Goal: Task Accomplishment & Management: Complete application form

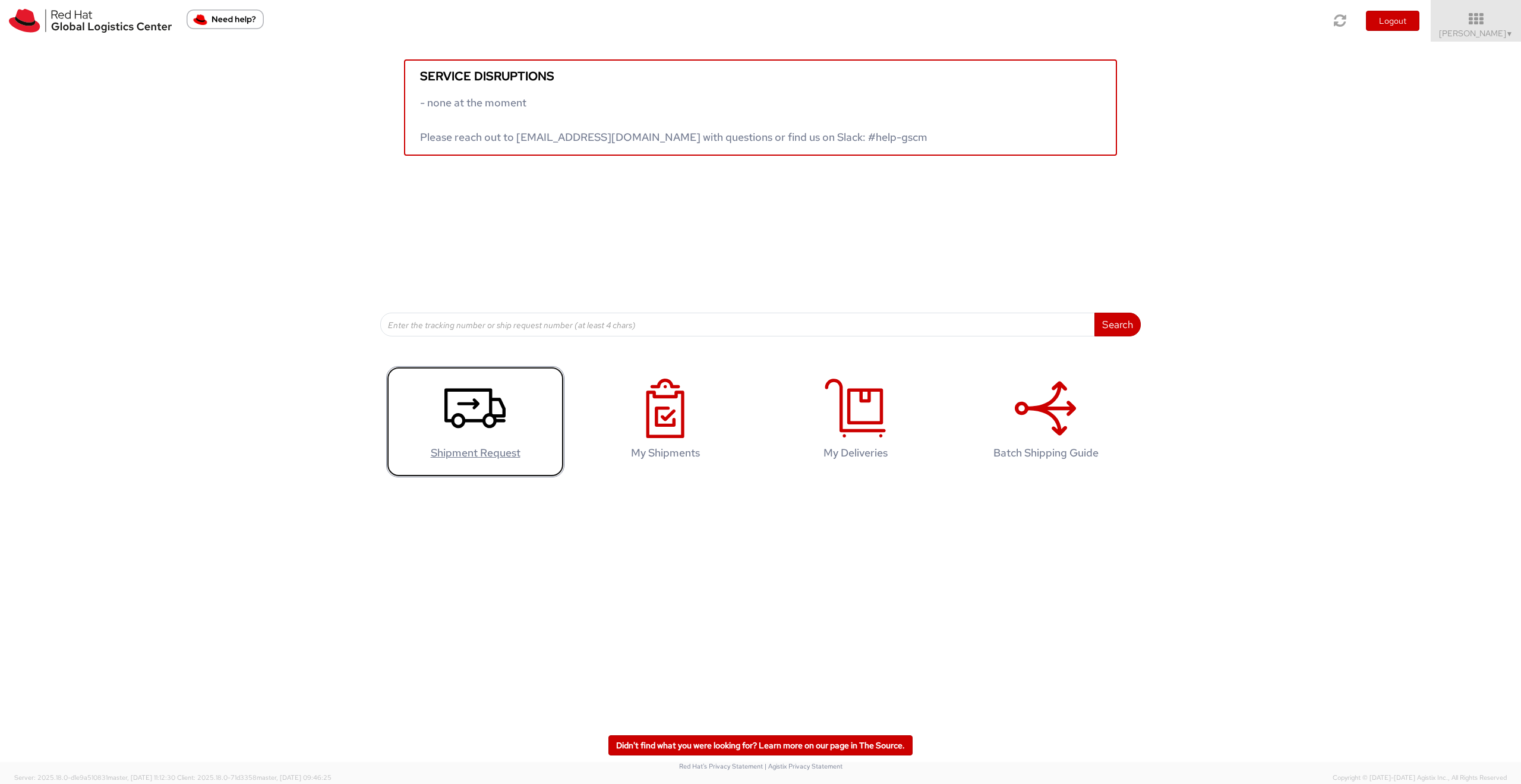
click at [474, 425] on icon at bounding box center [475, 408] width 61 height 60
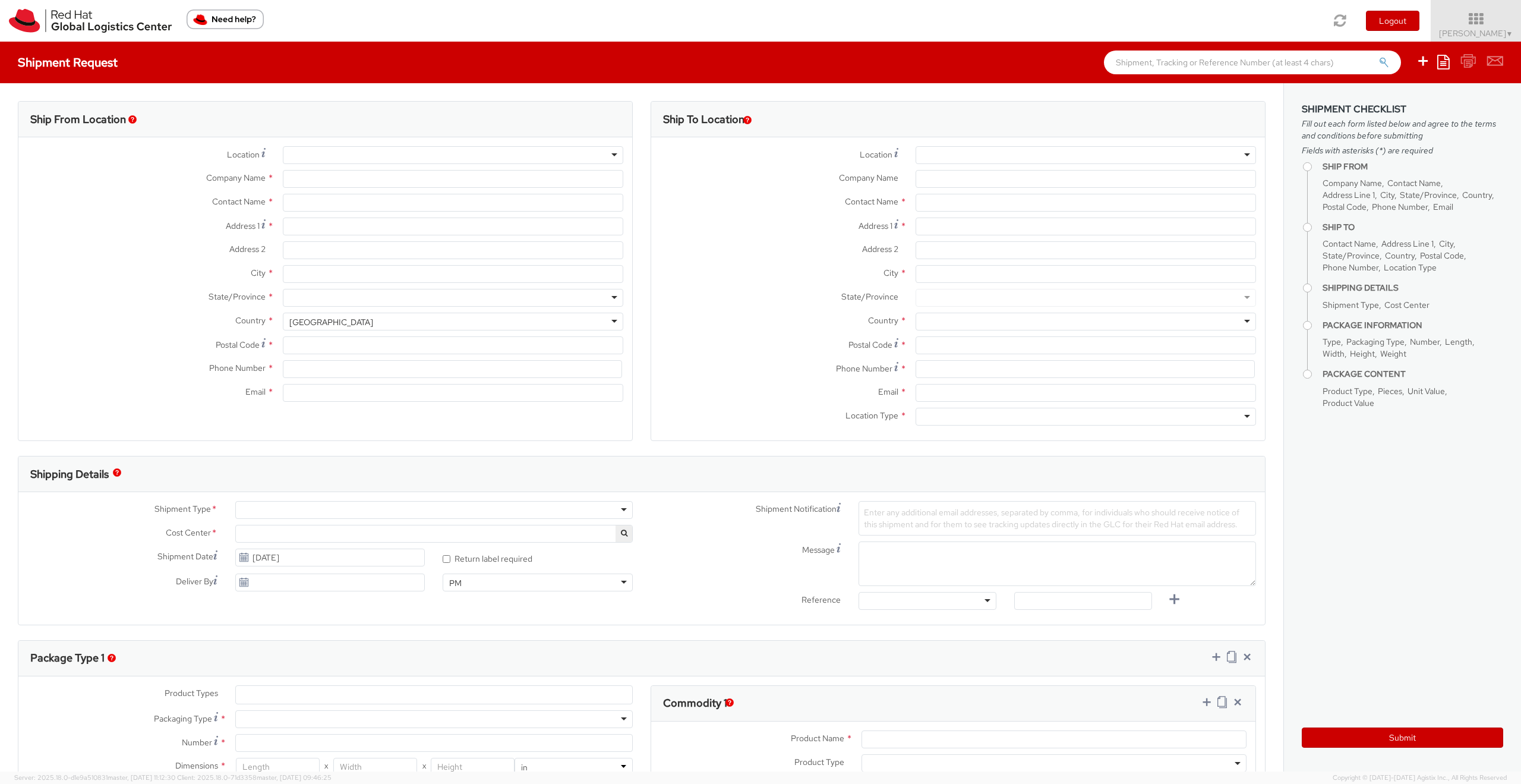
select select
select select "809"
click at [933, 204] on input "text" at bounding box center [1085, 203] width 340 height 18
type input "Red Hat Limited"
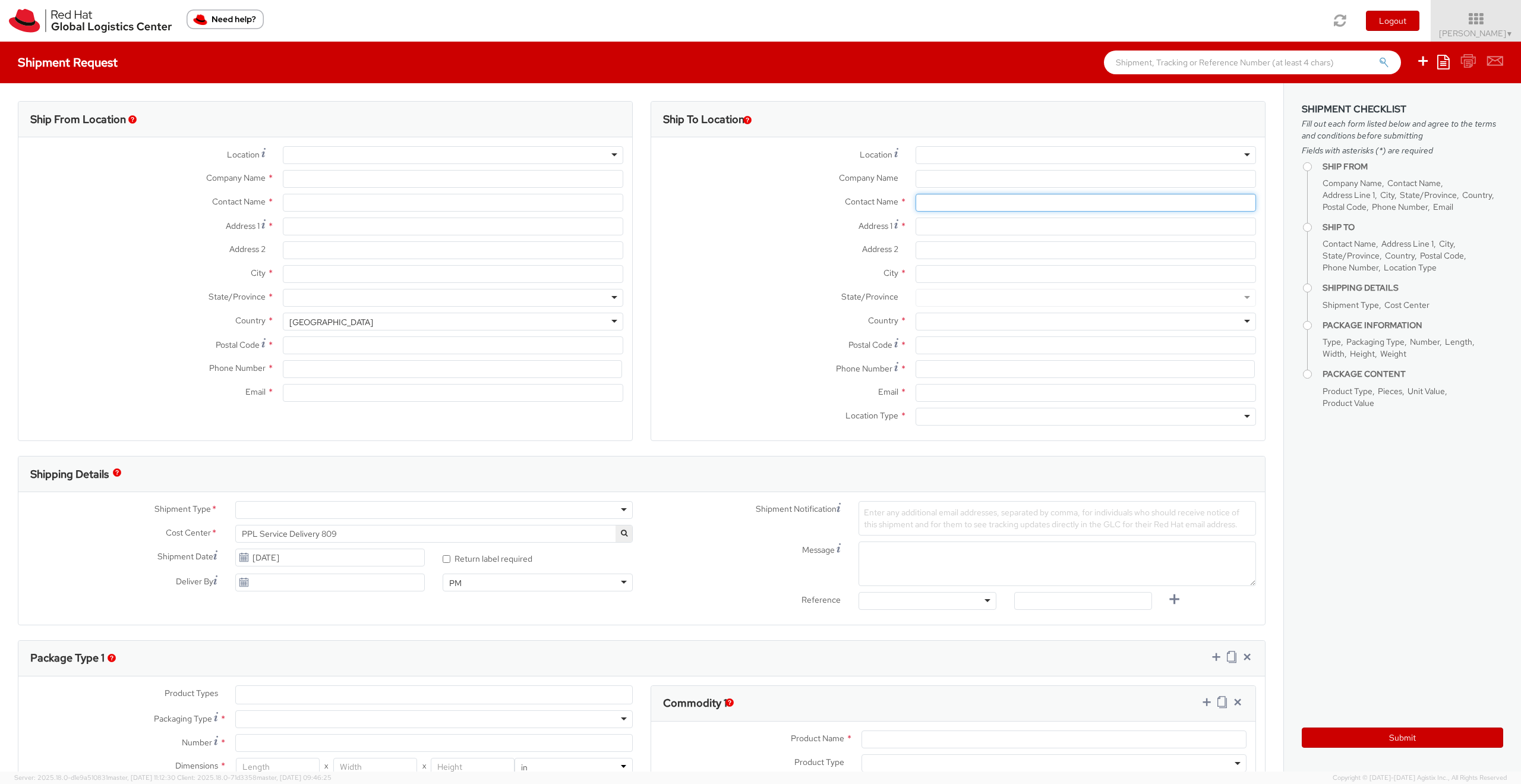
type input "[PERSON_NAME]"
type input "6700 Cork Airport Business Park"
type input "Kinsale Rd"
type input "CORK"
type input "T12 XR60"
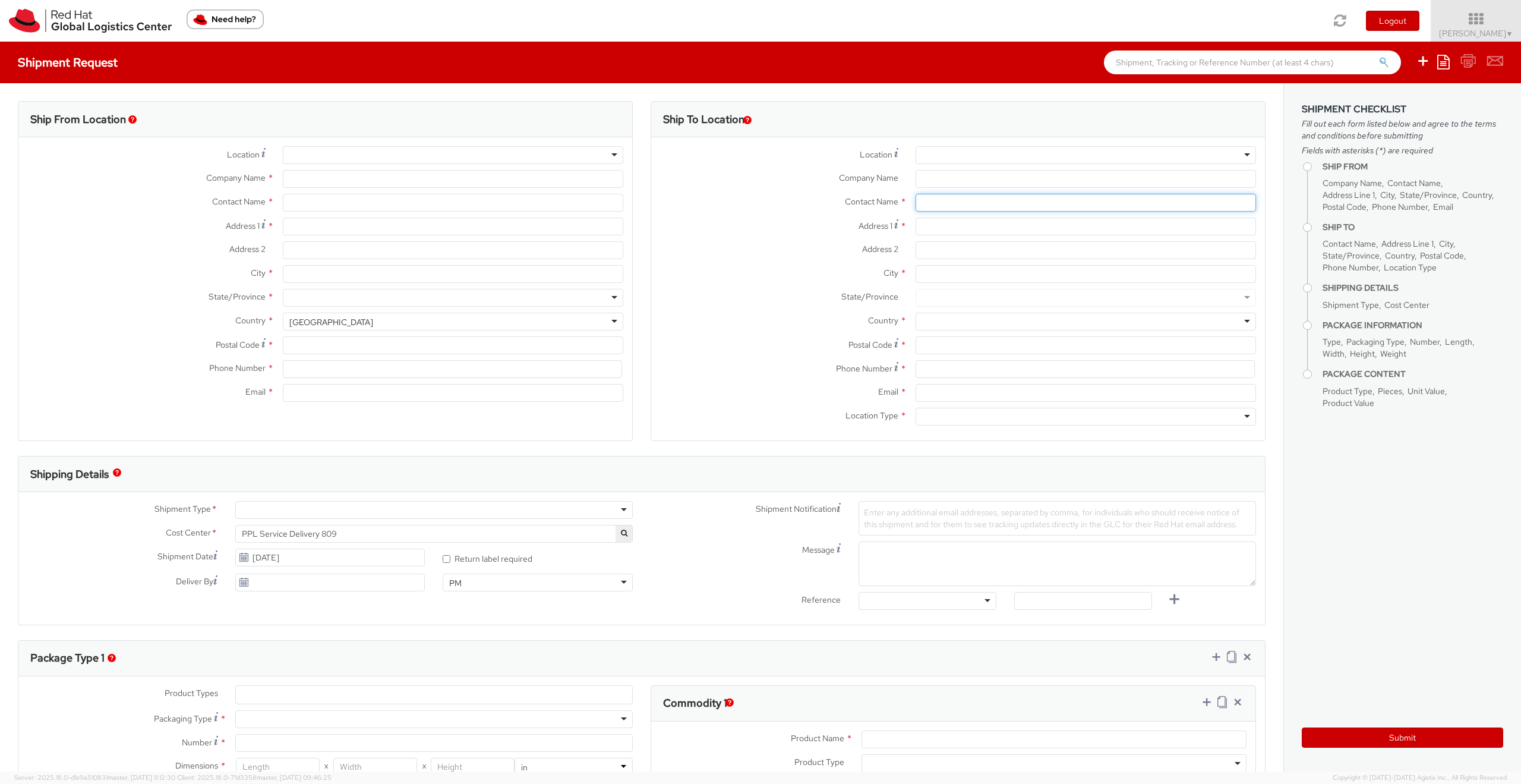
type input "353 21 2303400"
type input "chorgan@redhat.com"
select select "CM"
select select "KGS"
paste input "Işın Alyüz"
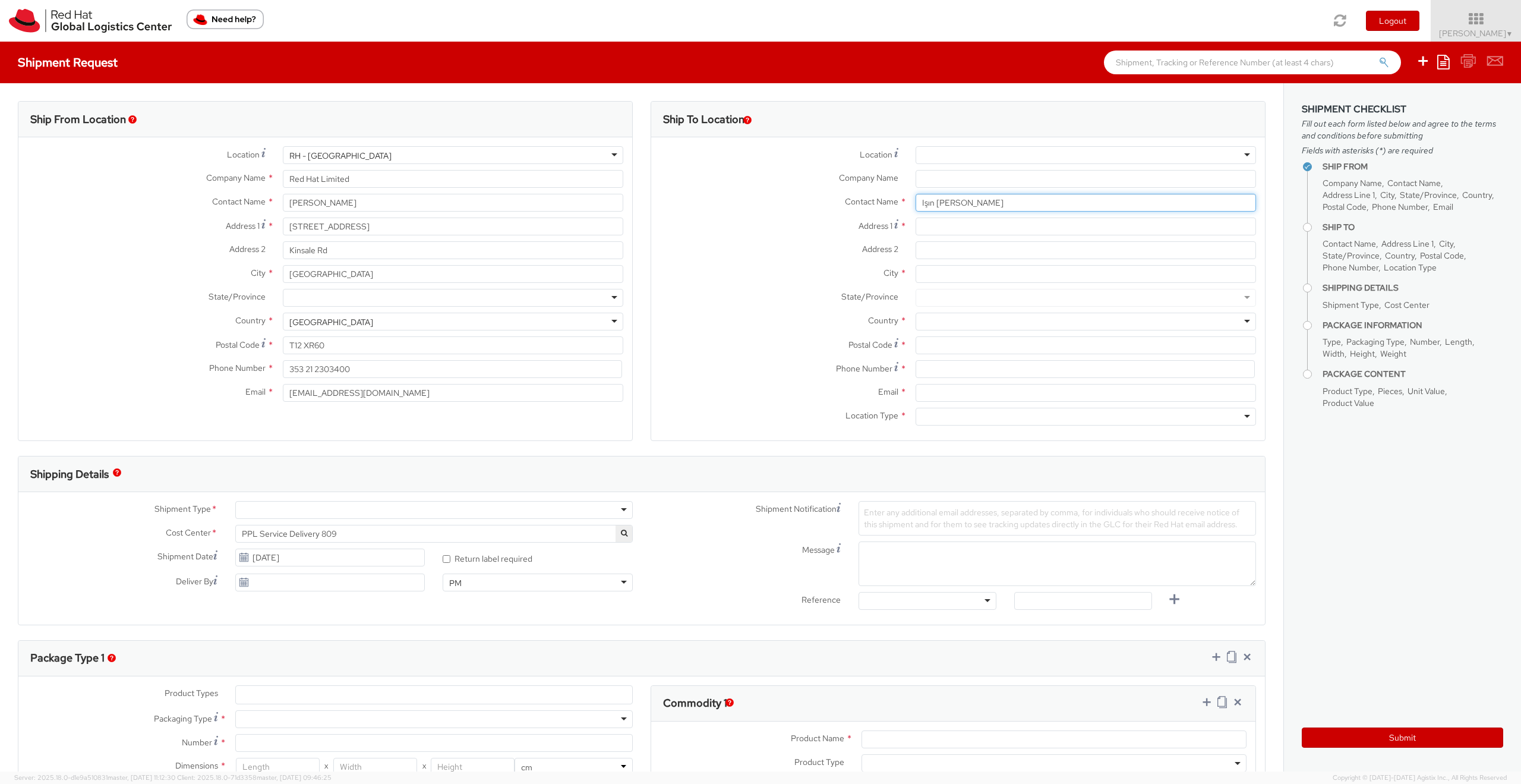
type input "Işın Alyüz"
click at [935, 180] on input "Company Name *" at bounding box center [1085, 179] width 340 height 18
paste input "CottGroup"
type input "CottGroup"
click at [971, 228] on input "Address 1 *" at bounding box center [1085, 227] width 340 height 18
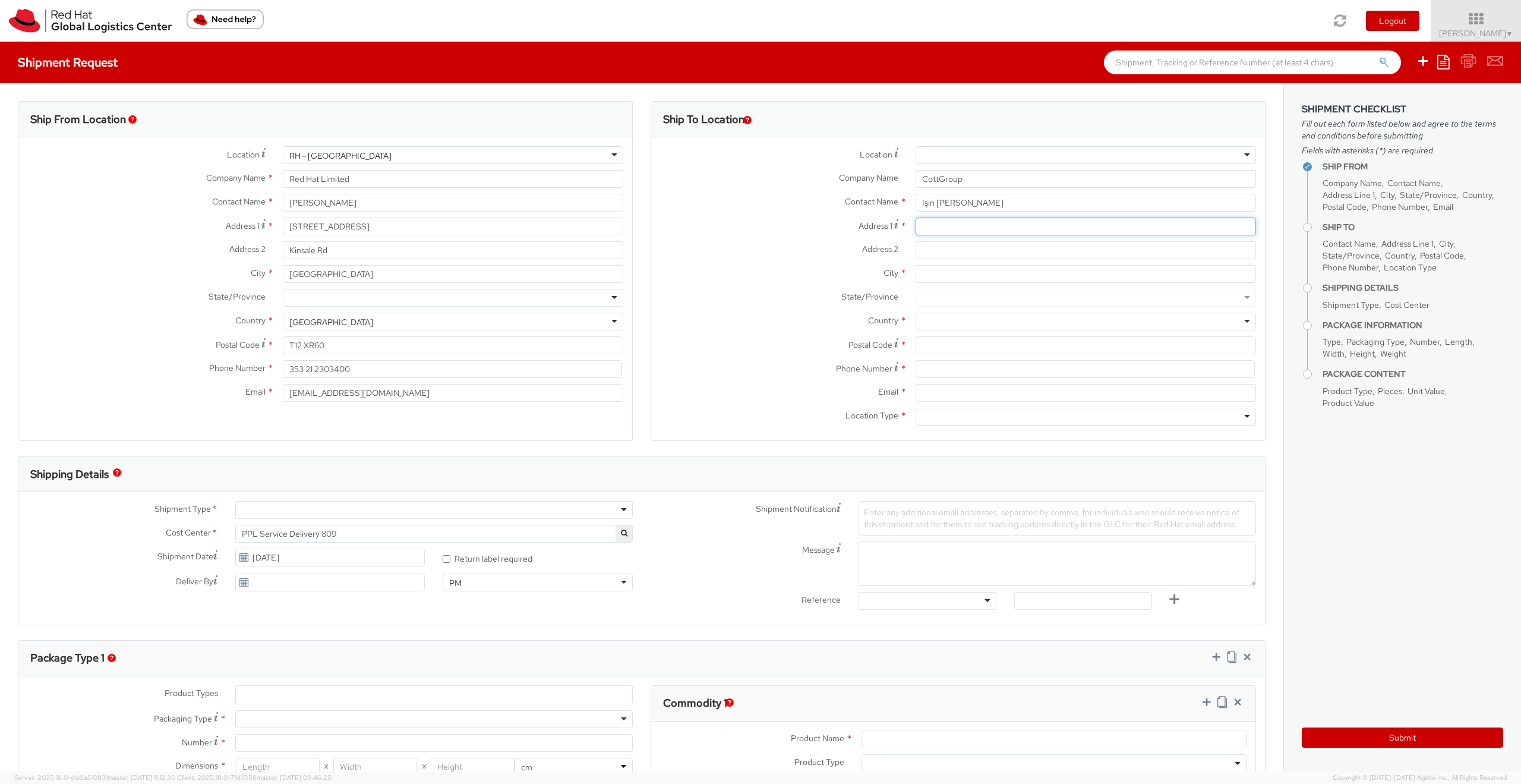
paste input "Astoria Towers"
type input "Astoria Towers"
click at [948, 253] on input "Address 2 *" at bounding box center [1085, 250] width 340 height 18
paste input "Kempinski Residence,"
type input "Kempinski Residence,"
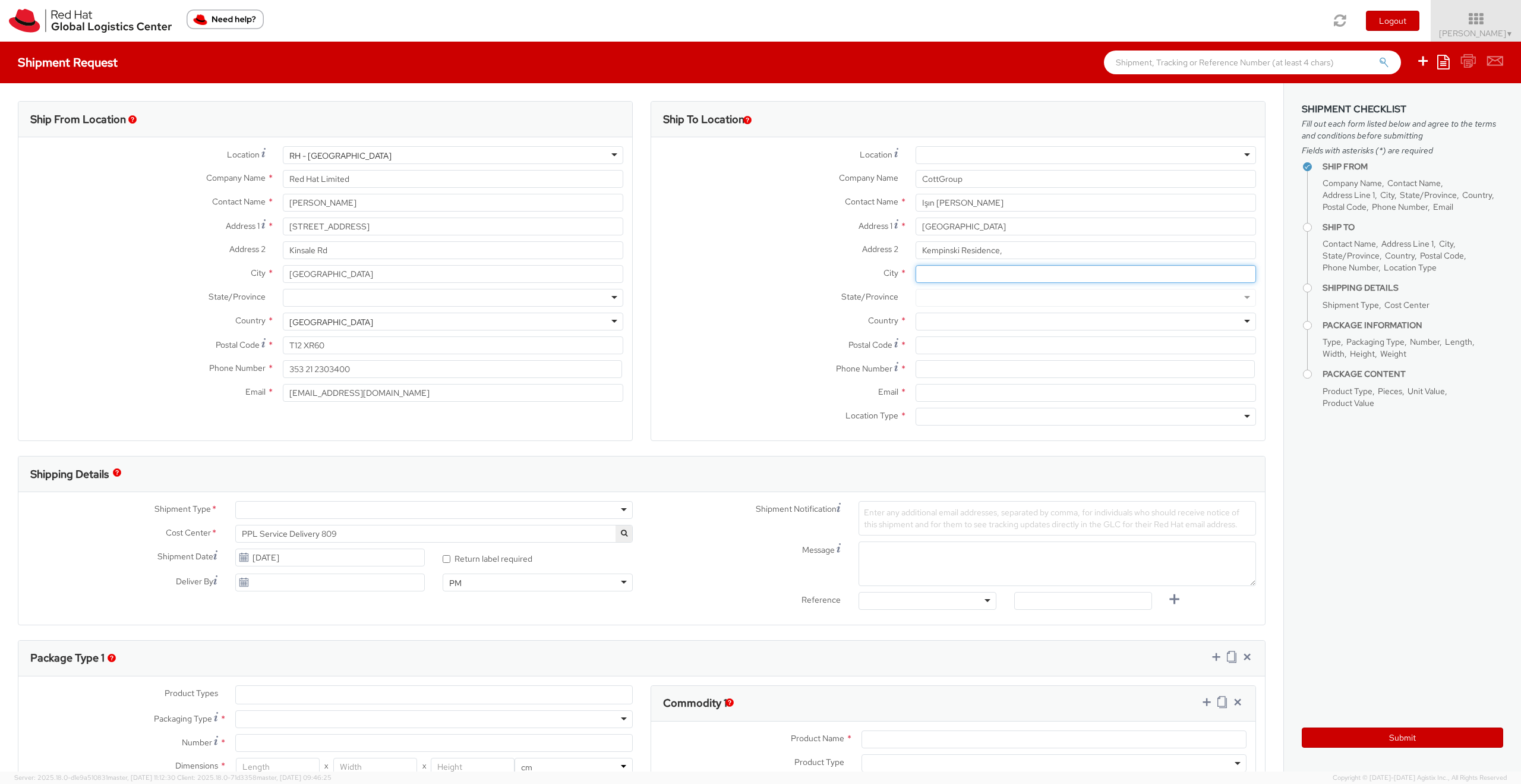
click at [937, 274] on input "City *" at bounding box center [1085, 274] width 340 height 18
paste input "Büyükdere Caddesi No:127"
type input "Büyükdere Caddesi No:127"
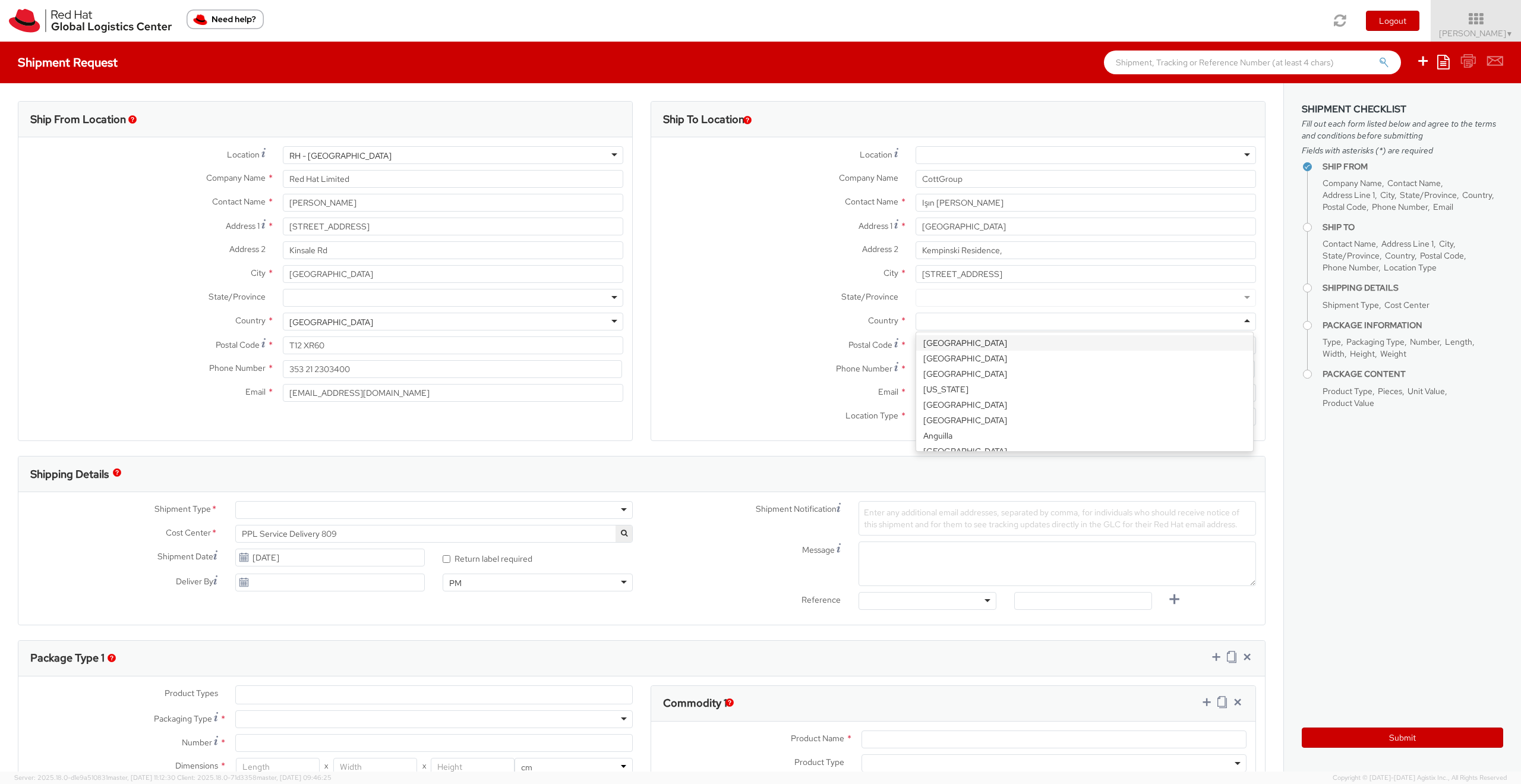
click at [949, 325] on div at bounding box center [1085, 322] width 340 height 18
type input "Tur"
click at [941, 345] on input "Postal Code *" at bounding box center [1085, 345] width 340 height 18
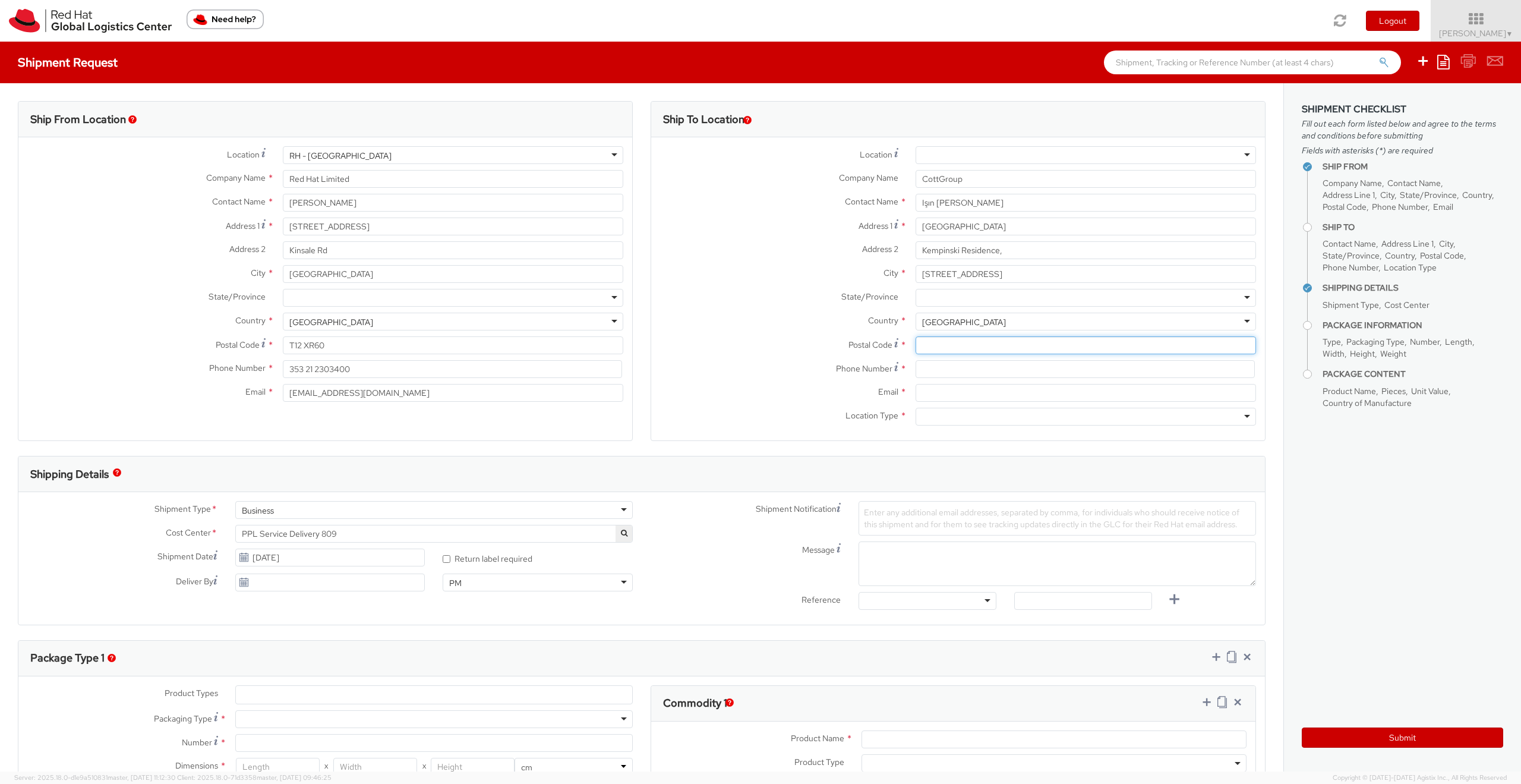
paste input "34394"
type input "34394"
click at [954, 300] on div at bounding box center [1085, 298] width 340 height 18
type input "ist"
click at [933, 370] on input at bounding box center [1085, 369] width 340 height 18
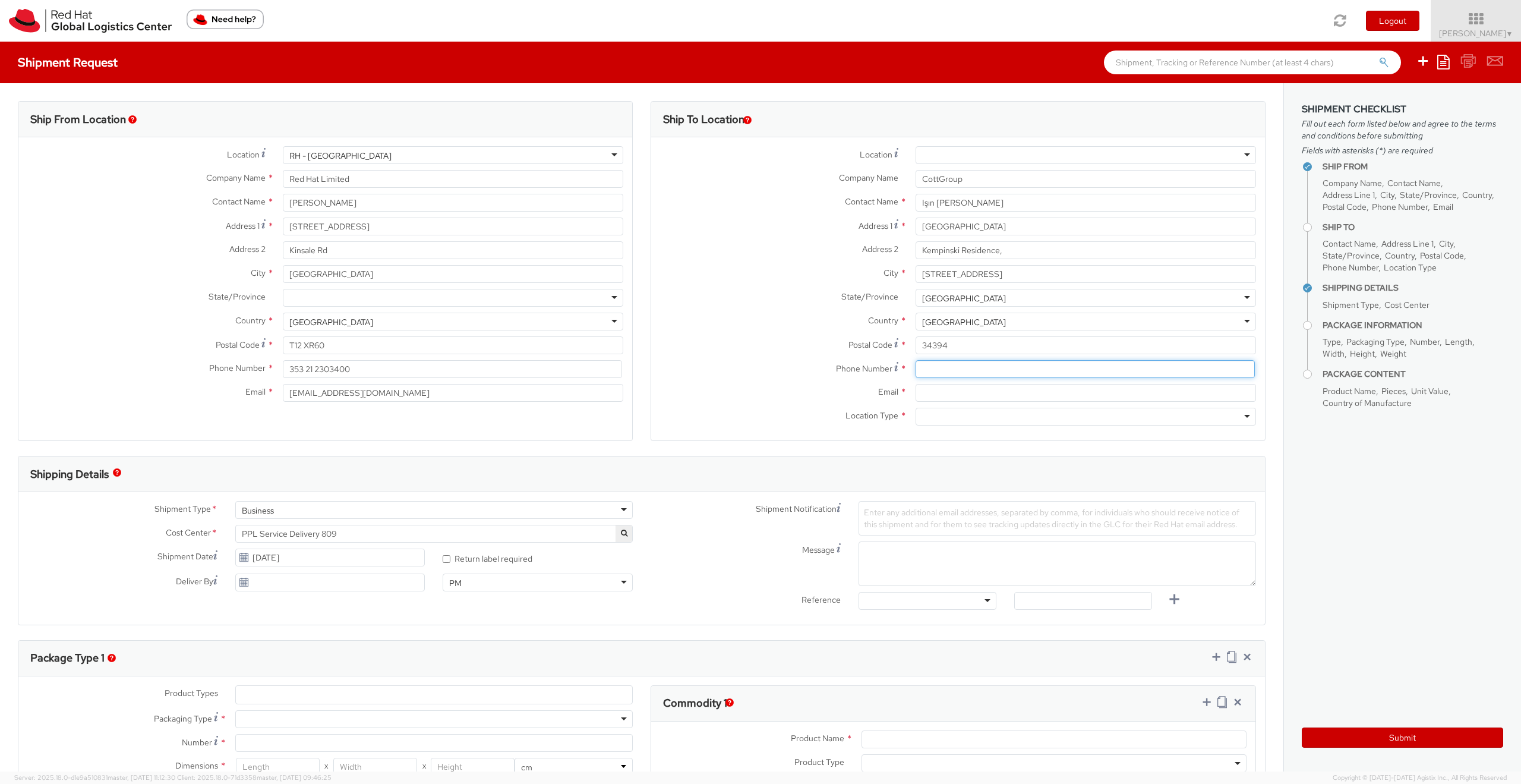
paste input "+90 212 215 25 99"
type input "+90 212 215 25 99"
click at [976, 393] on input "Email *" at bounding box center [1085, 393] width 340 height 18
paste input "aenglund@redhat.com"
type input "aenglund@redhat.com"
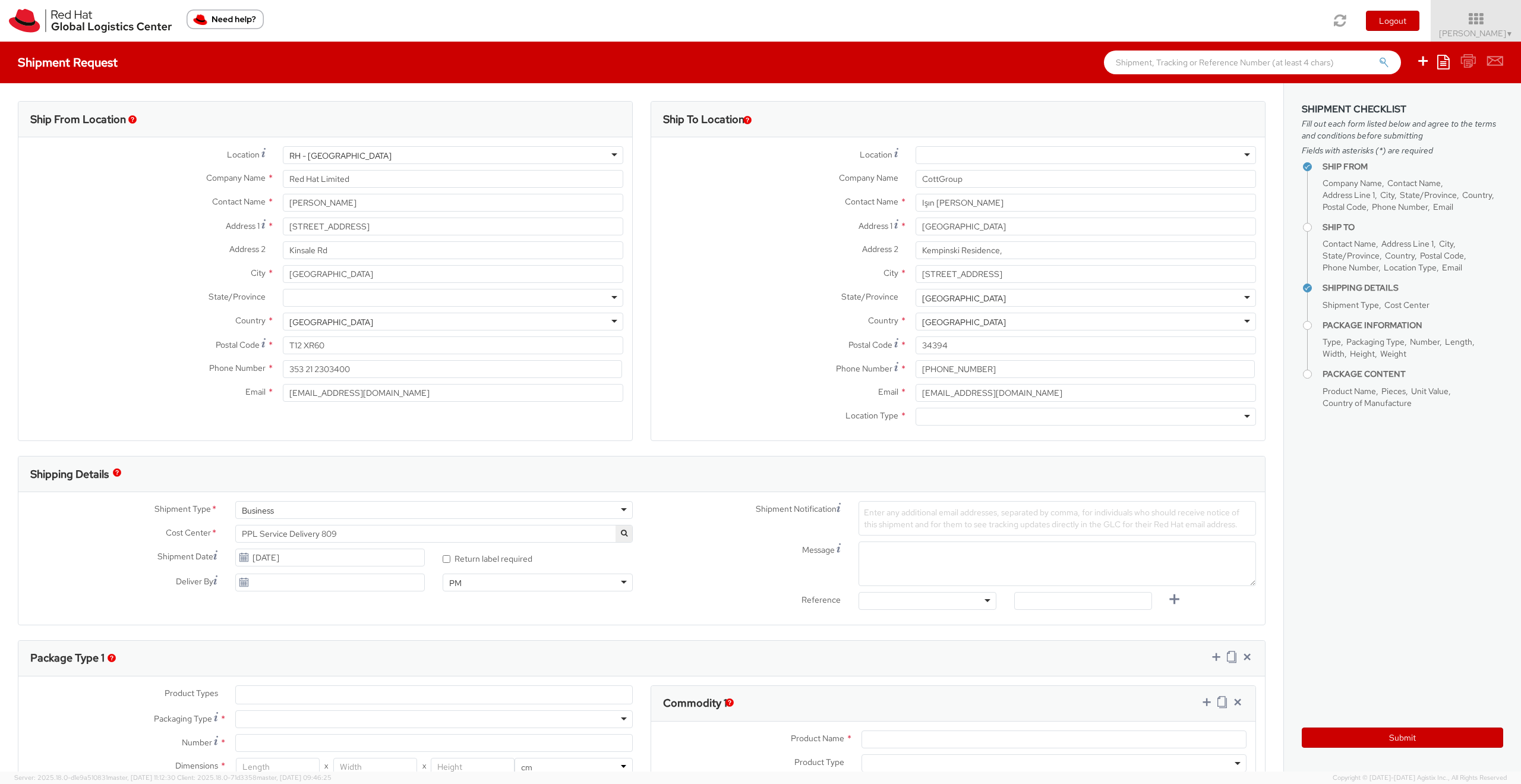
click at [957, 419] on div at bounding box center [1085, 417] width 340 height 18
click at [335, 699] on ul at bounding box center [434, 694] width 396 height 18
select select "DOCUMENT"
type input "Documents"
select select "DOCUMENT"
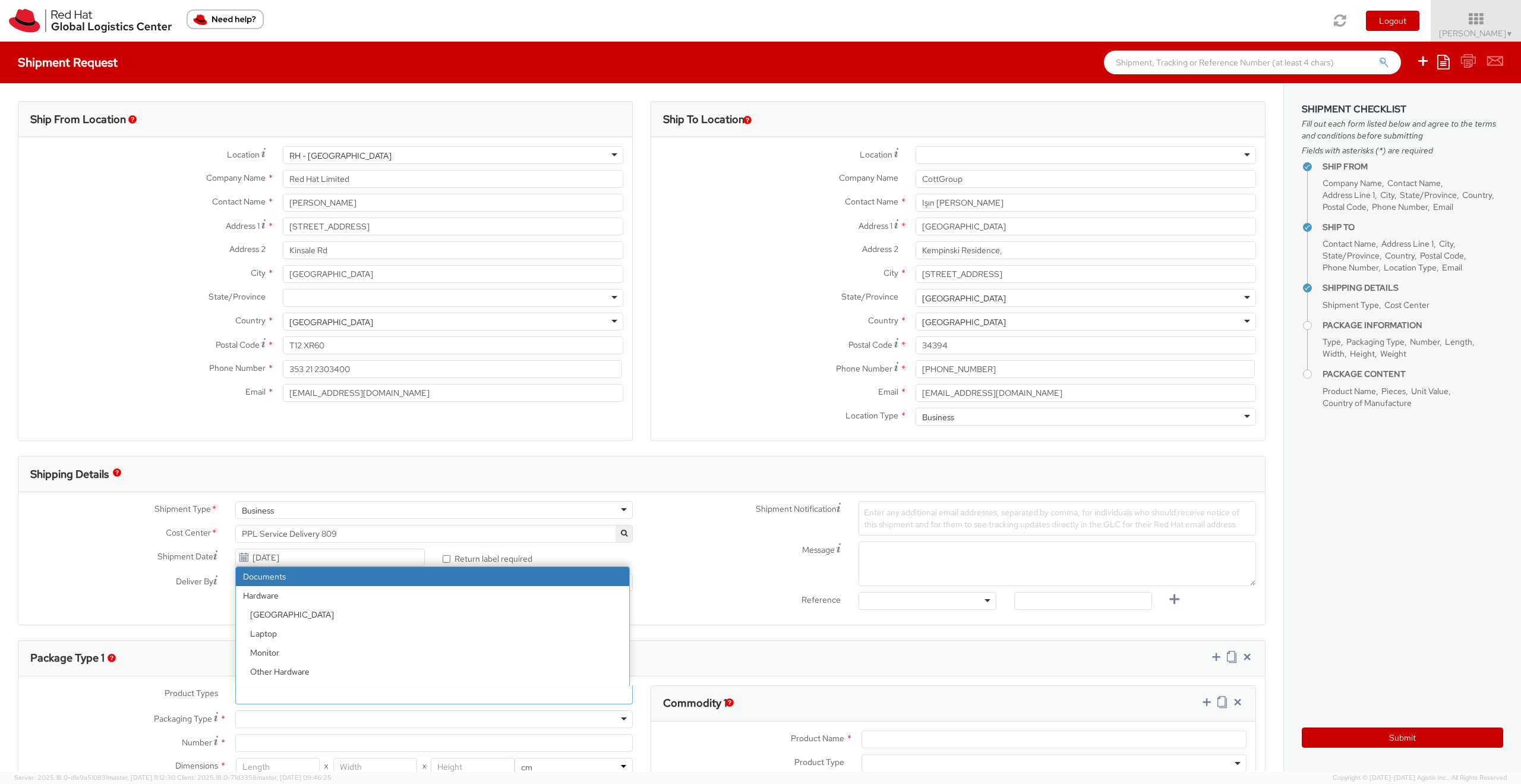
type input "1.00"
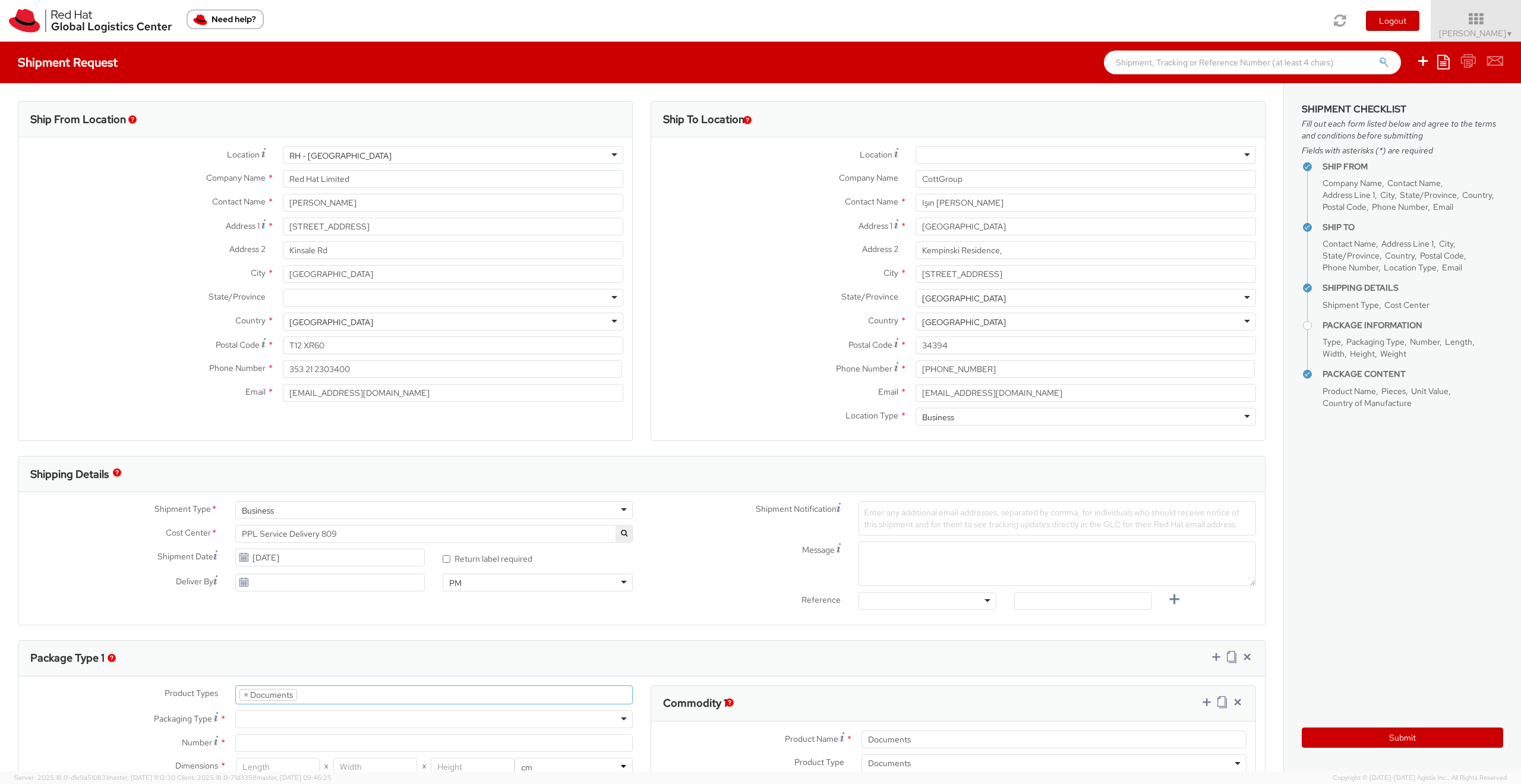
click at [344, 721] on div at bounding box center [434, 719] width 397 height 18
type input "1"
type input "24.13"
type input "31.75"
type input "0.64"
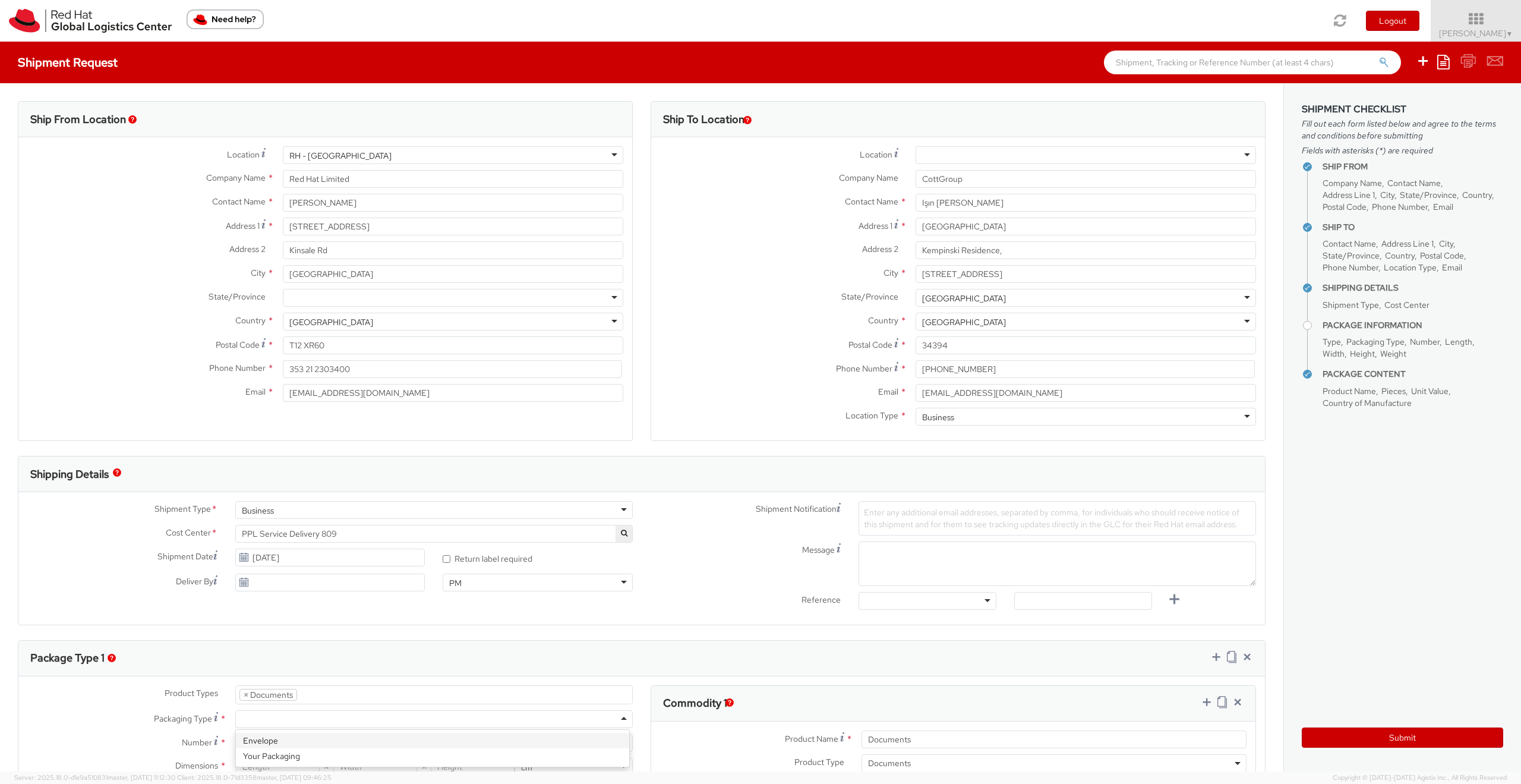
type input "0.5"
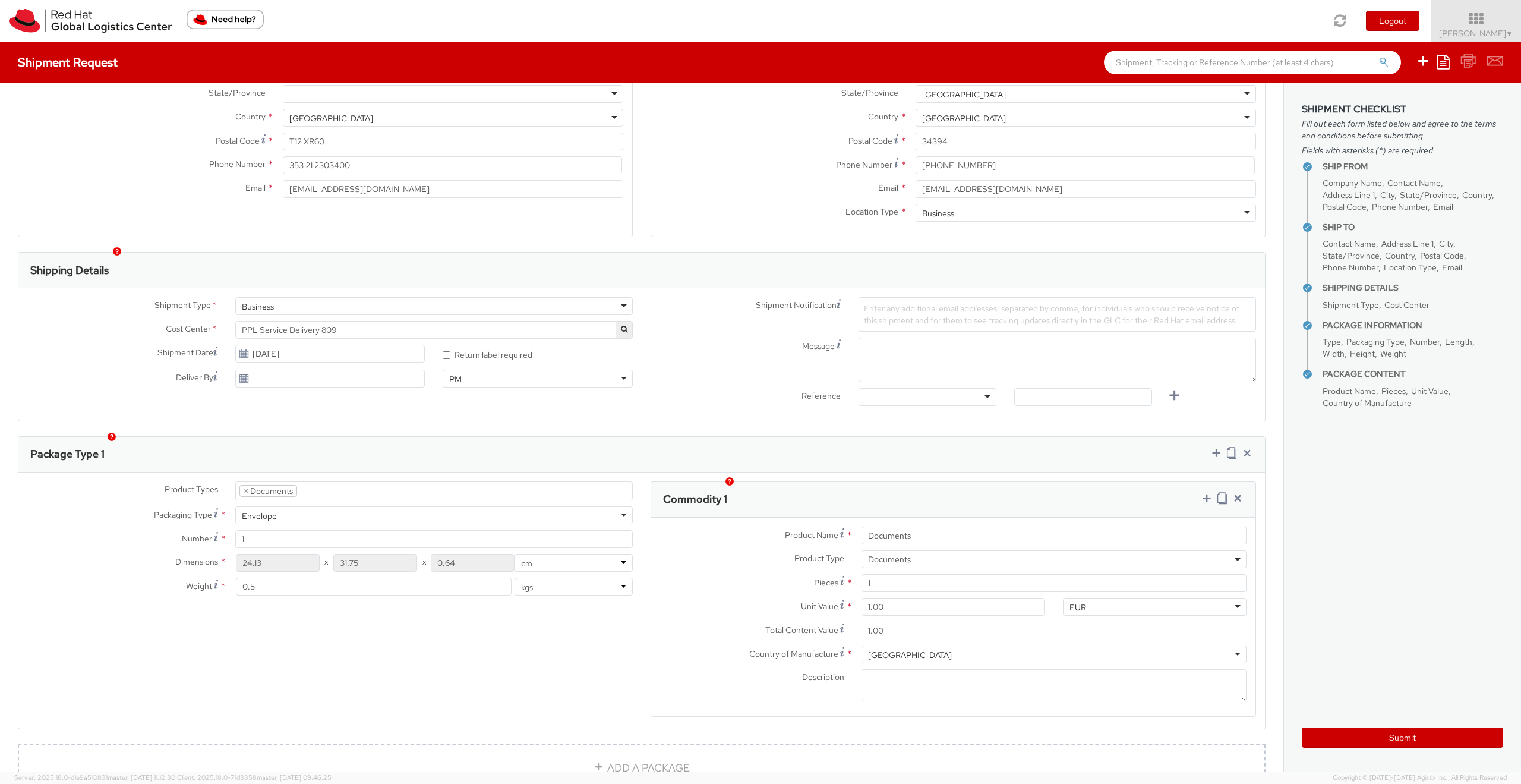
scroll to position [290, 0]
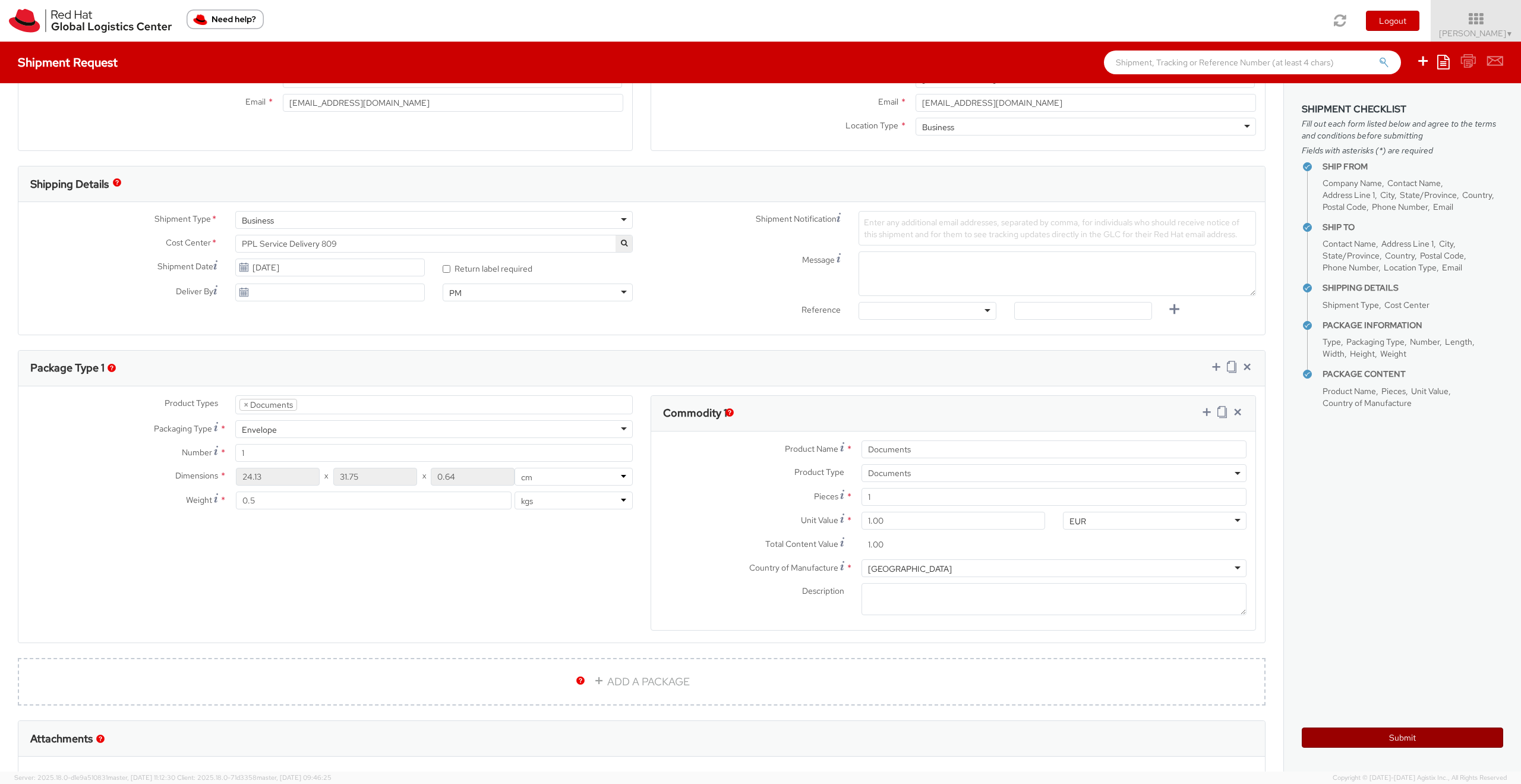
click at [1392, 736] on button "Submit" at bounding box center [1403, 737] width 202 height 20
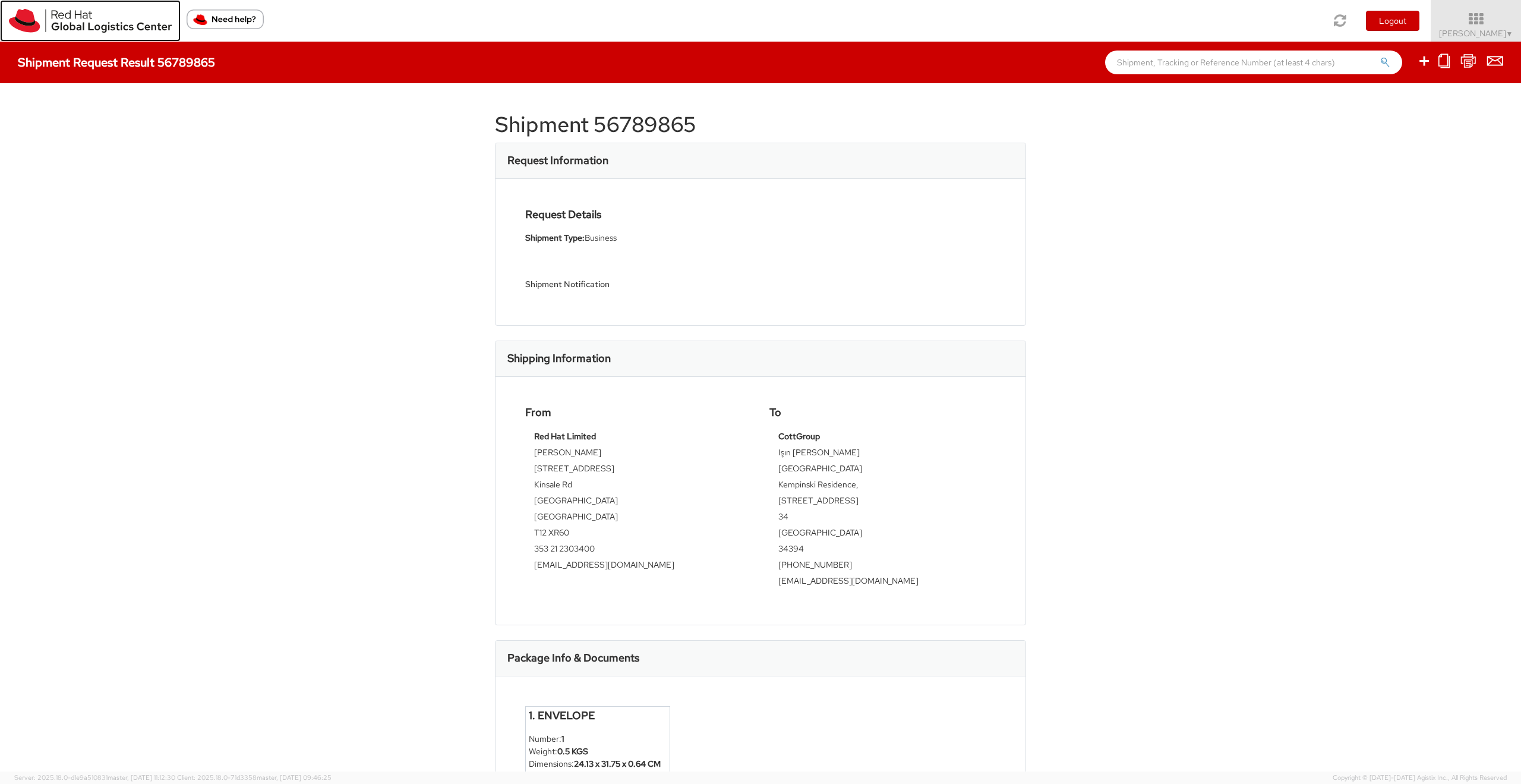
click at [69, 25] on img at bounding box center [90, 20] width 163 height 24
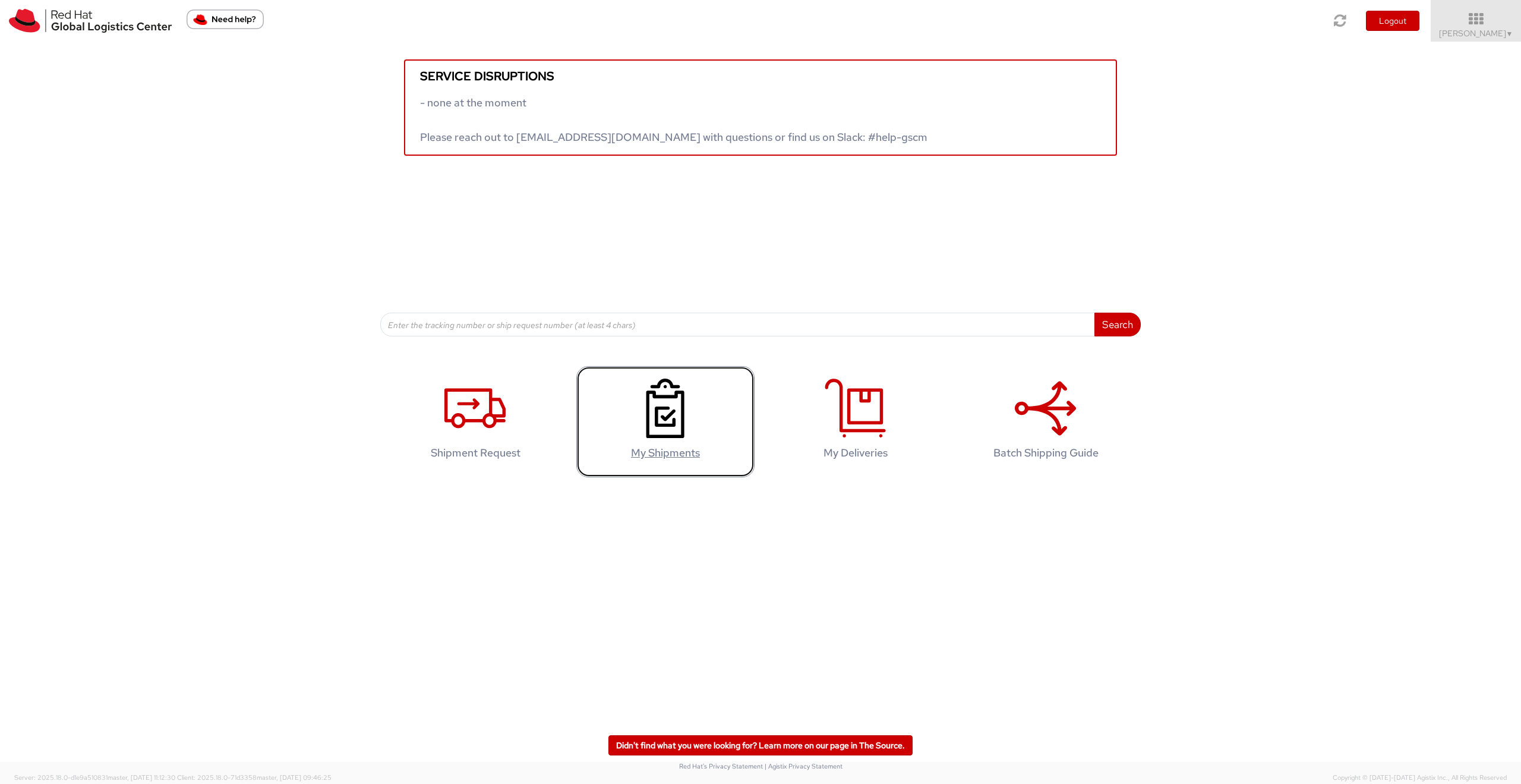
click at [668, 414] on icon at bounding box center [665, 408] width 61 height 60
